Goal: Obtain resource: Obtain resource

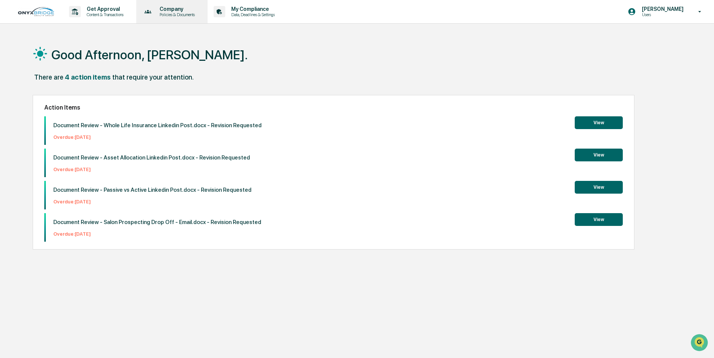
click at [165, 10] on p "Company" at bounding box center [176, 9] width 45 height 6
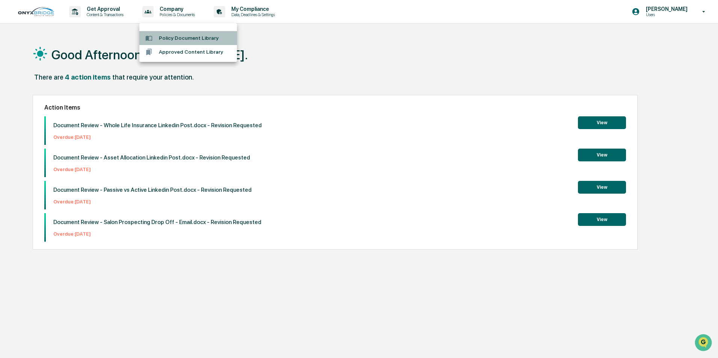
click at [179, 38] on li "Policy Document Library" at bounding box center [188, 38] width 98 height 14
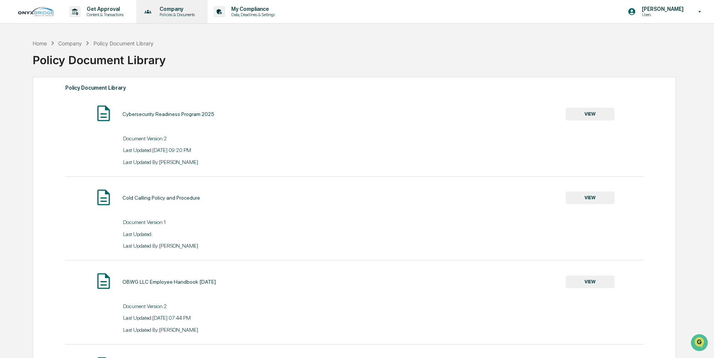
click at [176, 13] on p "Policies & Documents" at bounding box center [176, 14] width 45 height 5
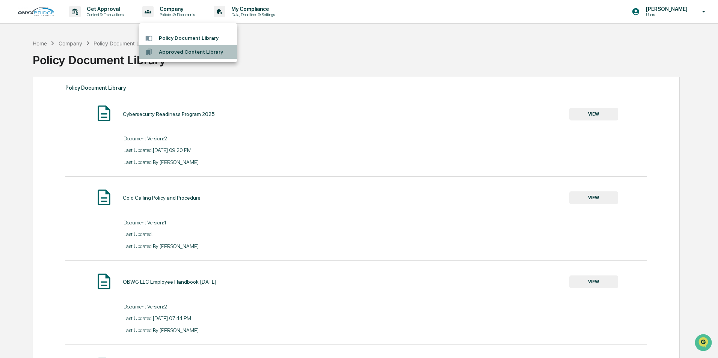
click at [190, 48] on li "Approved Content Library" at bounding box center [188, 52] width 98 height 14
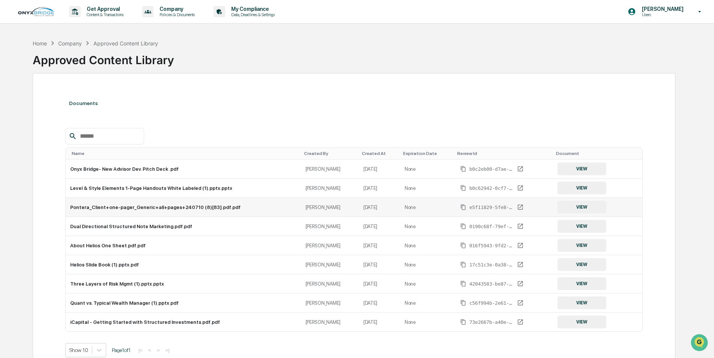
click at [146, 212] on td "Pontera_Client+one-pager_Generic+all+pages+240710 (8)[83].pdf.pdf" at bounding box center [184, 207] width 236 height 19
click at [590, 208] on button "VIEW" at bounding box center [582, 207] width 49 height 13
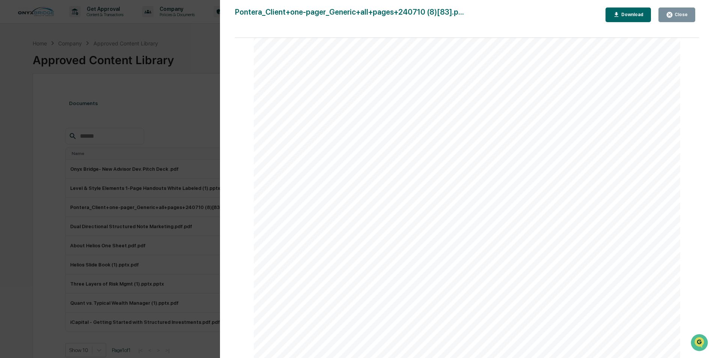
scroll to position [188, 0]
drag, startPoint x: 418, startPoint y: 131, endPoint x: 334, endPoint y: 122, distance: 84.6
click at [334, 122] on div "Ask your advisor how you can get started with professional 401(k) management [D…" at bounding box center [467, 143] width 427 height 553
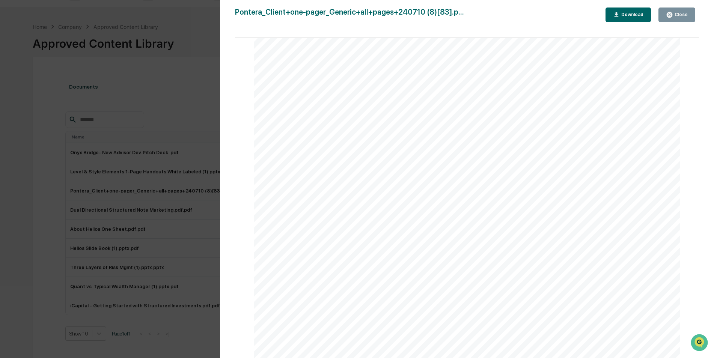
scroll to position [0, 0]
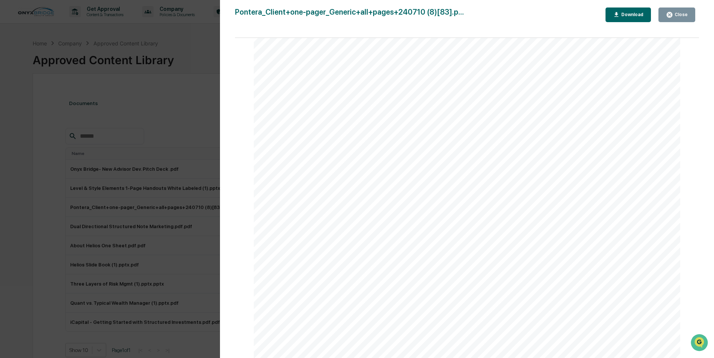
drag, startPoint x: 678, startPoint y: 10, endPoint x: 234, endPoint y: 223, distance: 492.4
click at [678, 10] on button "Close" at bounding box center [677, 15] width 37 height 15
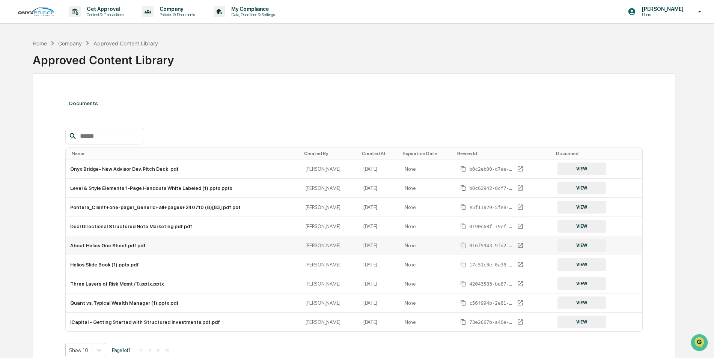
click at [577, 244] on button "VIEW" at bounding box center [582, 245] width 49 height 13
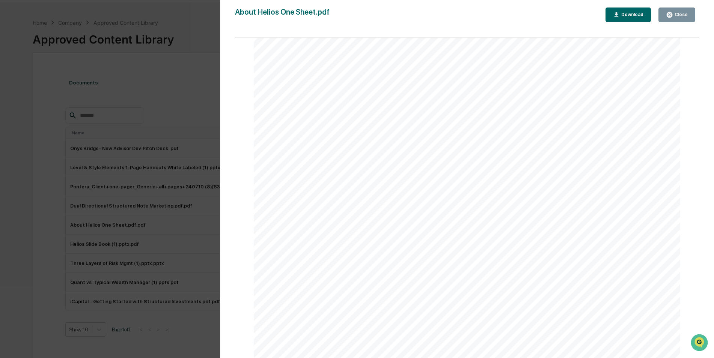
scroll to position [38, 0]
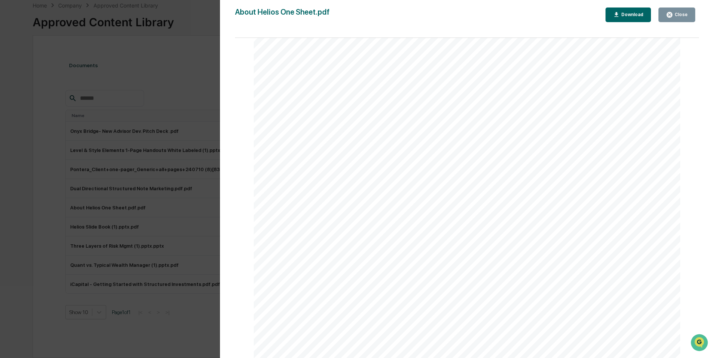
click at [628, 20] on button "Download" at bounding box center [629, 15] width 46 height 15
click at [682, 17] on div "Close" at bounding box center [680, 14] width 15 height 5
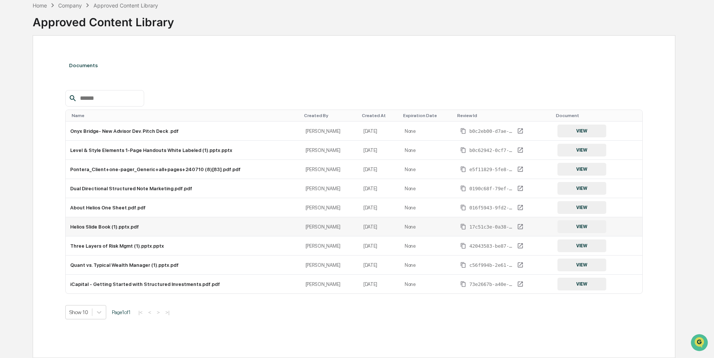
click at [574, 226] on button "VIEW" at bounding box center [582, 226] width 49 height 13
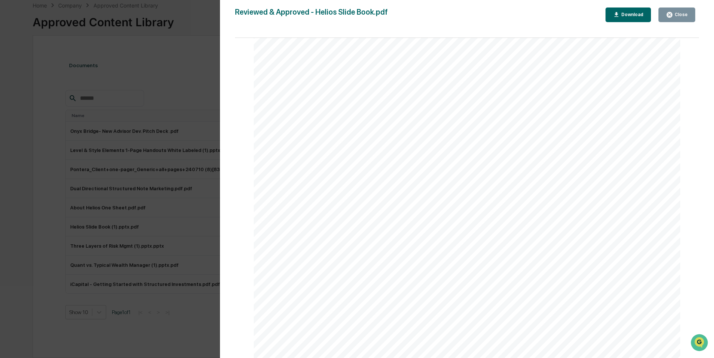
scroll to position [3711, 0]
click at [625, 15] on div "Download" at bounding box center [632, 14] width 24 height 5
click at [664, 15] on button "Close" at bounding box center [677, 15] width 37 height 15
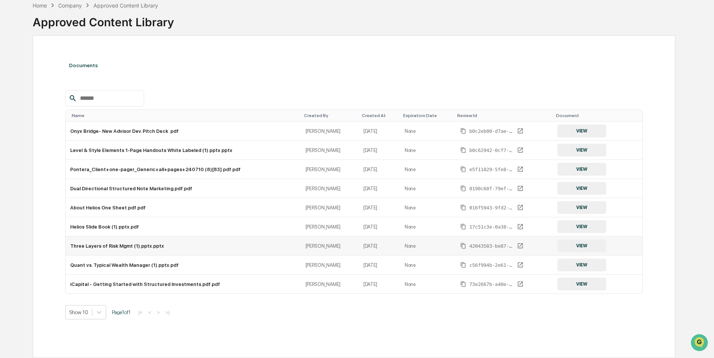
click at [569, 246] on button "VIEW" at bounding box center [582, 246] width 49 height 13
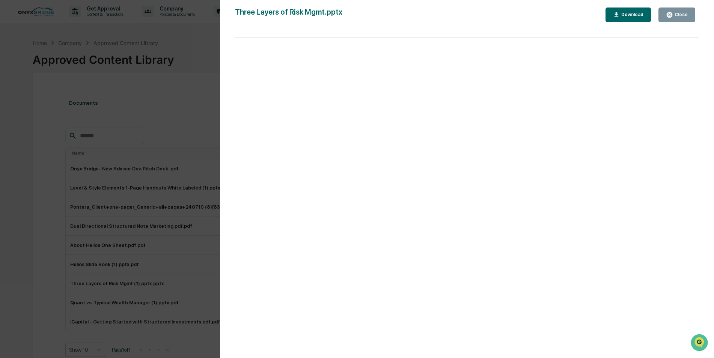
scroll to position [38, 0]
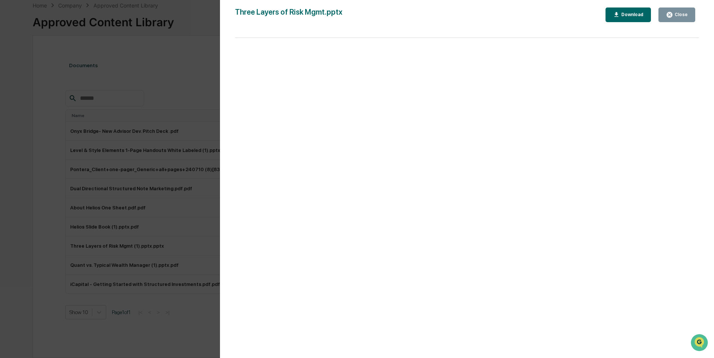
click at [683, 14] on div "Close" at bounding box center [680, 14] width 15 height 5
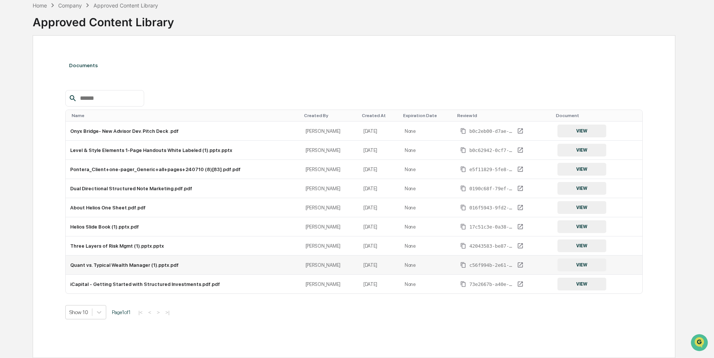
click at [578, 264] on button "VIEW" at bounding box center [582, 265] width 49 height 13
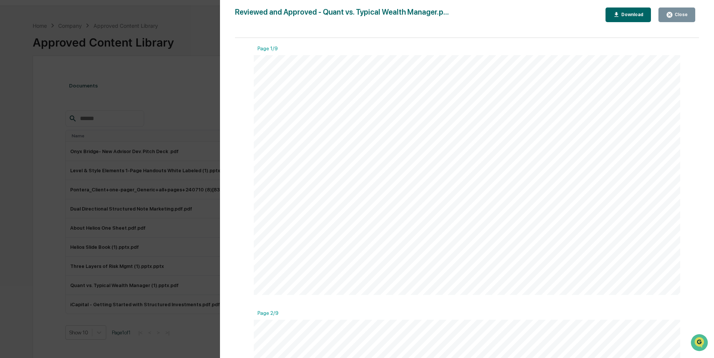
scroll to position [0, 0]
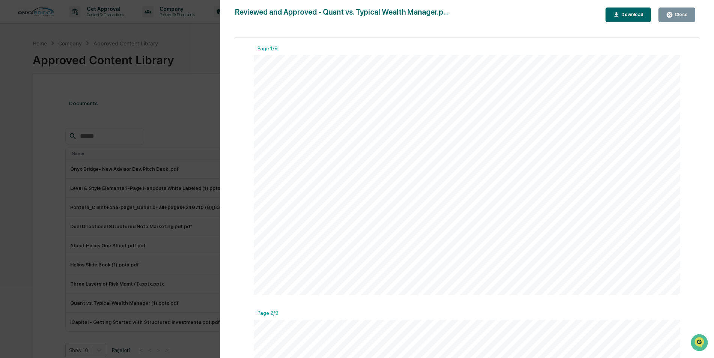
click at [619, 17] on icon "button" at bounding box center [617, 14] width 4 height 5
click at [681, 12] on div "Close" at bounding box center [680, 14] width 15 height 5
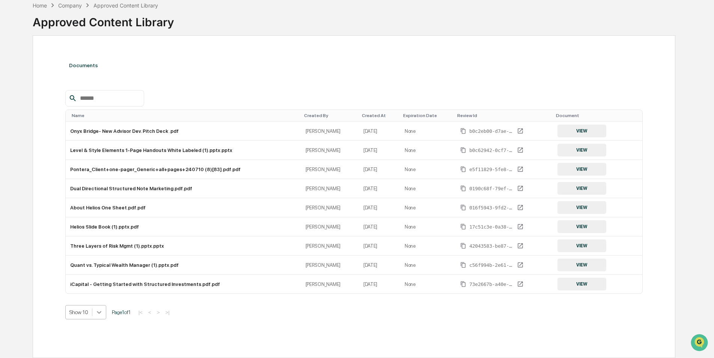
scroll to position [65, 0]
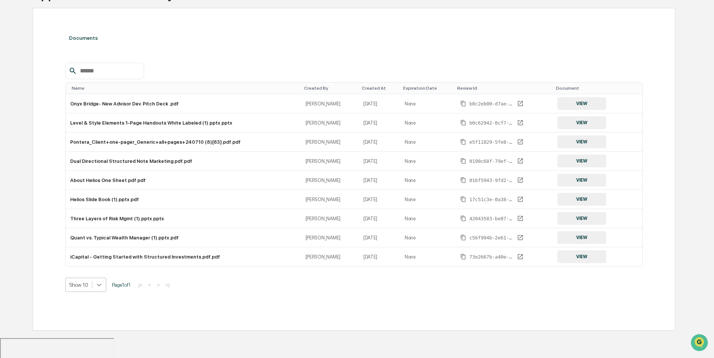
click at [101, 313] on body "Get Approval Content & Transactions Company Policies & Documents My Compliance …" at bounding box center [357, 166] width 714 height 462
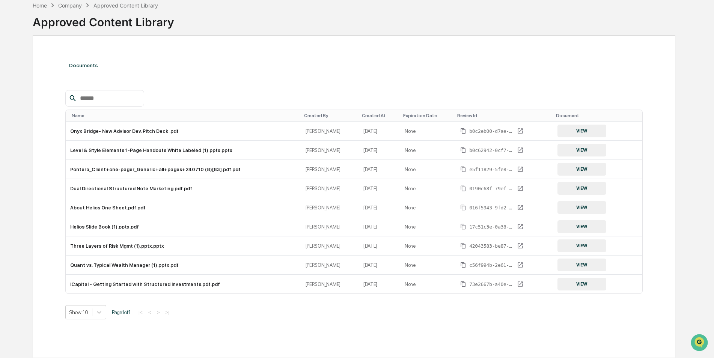
click at [159, 304] on div "Documents Name Created By Created At Expiration Date Review Id Document Onyx Br…" at bounding box center [354, 197] width 578 height 284
click at [75, 5] on div "Company" at bounding box center [70, 5] width 24 height 6
